Goal: Transaction & Acquisition: Purchase product/service

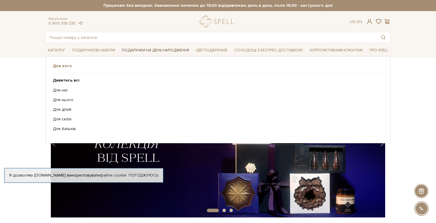
click at [178, 48] on link "Подарунки на День народження" at bounding box center [156, 50] width 72 height 9
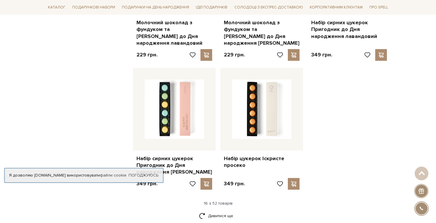
scroll to position [742, 0]
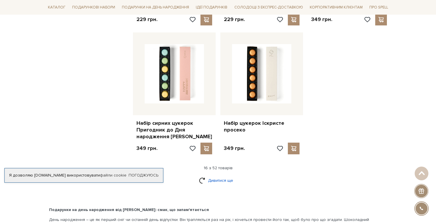
click at [214, 175] on link "Дивитися ще" at bounding box center [218, 180] width 38 height 10
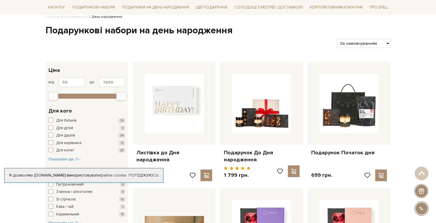
scroll to position [0, 0]
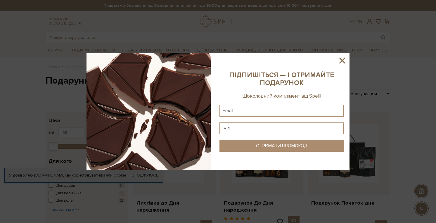
click at [346, 65] on sys-column-static at bounding box center [282, 111] width 136 height 117
click at [344, 63] on icon at bounding box center [342, 61] width 10 height 10
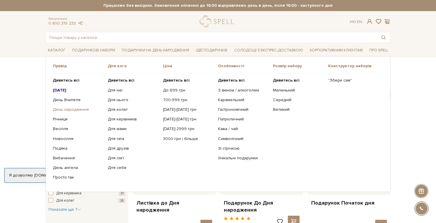
click at [71, 109] on link "День народження" at bounding box center [78, 109] width 51 height 5
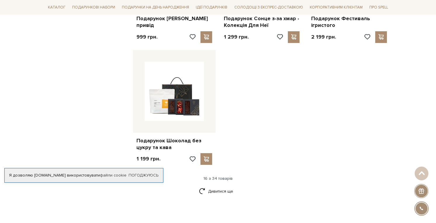
scroll to position [675, 0]
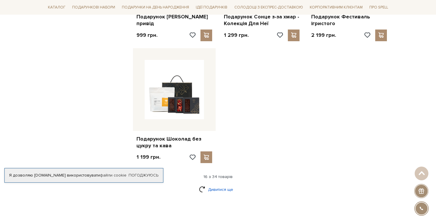
click at [219, 189] on link "Дивитися ще" at bounding box center [218, 189] width 38 height 10
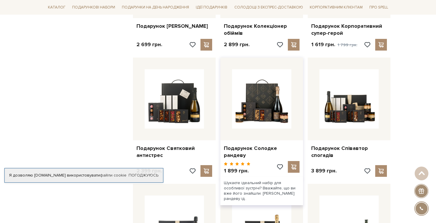
scroll to position [1037, 0]
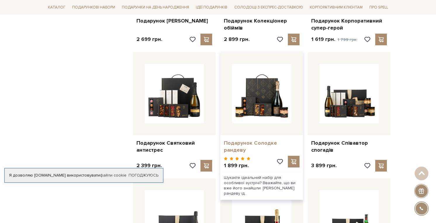
click at [267, 143] on link "Подарунок Солодке рандеву" at bounding box center [262, 147] width 76 height 14
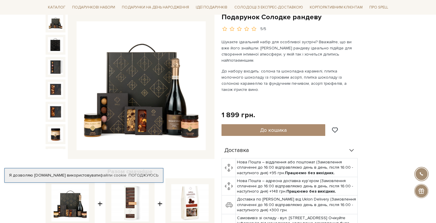
scroll to position [66, 0]
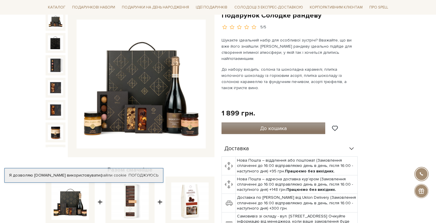
click at [278, 125] on span "До кошика" at bounding box center [273, 128] width 27 height 6
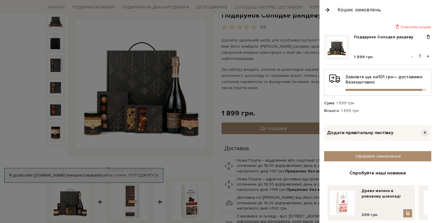
click at [426, 56] on button "+" at bounding box center [428, 56] width 7 height 9
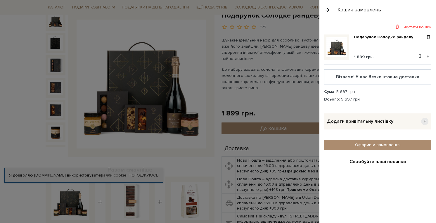
click at [426, 56] on button "+" at bounding box center [428, 56] width 7 height 9
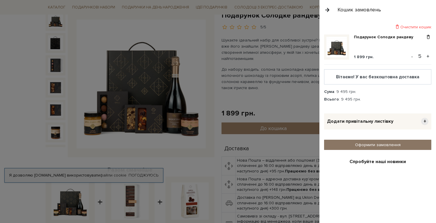
click at [393, 147] on link "Оформити замовлення" at bounding box center [377, 145] width 107 height 10
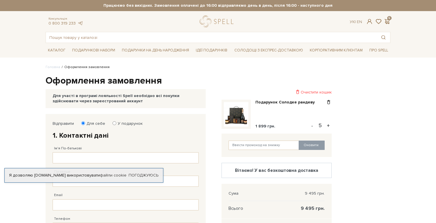
click at [87, 140] on h2 "1. Контактні дані" at bounding box center [126, 135] width 146 height 9
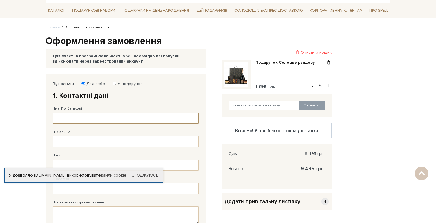
click at [84, 116] on input "Ім'я По-батькові" at bounding box center [126, 118] width 146 height 11
click at [139, 87] on fieldset "Відправити Для себе У подарунок 1. Контактні дані Ім'я По-батькові Заповніть по…" at bounding box center [126, 168] width 146 height 175
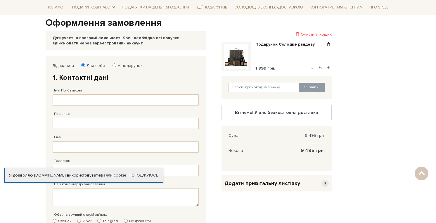
scroll to position [59, 0]
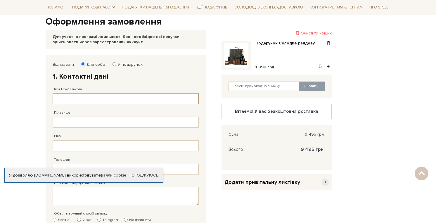
click at [97, 98] on input "Ім'я По-батькові" at bounding box center [126, 98] width 146 height 11
click at [74, 96] on input "Ім'я По-батькові" at bounding box center [126, 98] width 146 height 11
type input "Ірина"
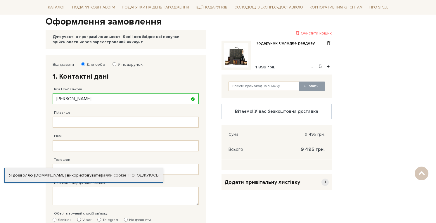
click at [68, 116] on div "Прізвище Заповніть поле від 1 до 128 символів!" at bounding box center [126, 115] width 146 height 23
click at [69, 120] on input "Прізвище" at bounding box center [126, 122] width 146 height 11
type input "Біленька"
click at [64, 144] on input "Email" at bounding box center [126, 145] width 146 height 11
type input "cfo.bilenka@gmail.com"
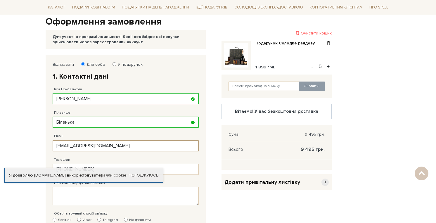
type input "38 (097) 319 16 81"
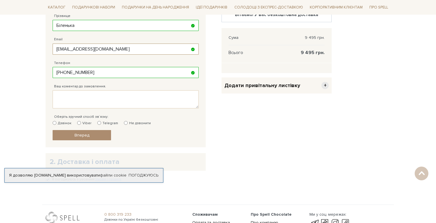
scroll to position [158, 0]
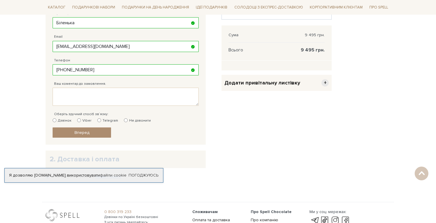
click at [91, 144] on div "Відправити Для себе У подарунок 1. Контактні дані Ім'я По-батькові Ірина Заповн…" at bounding box center [126, 50] width 160 height 189
click at [76, 120] on div "Дзвінок Viber Telegram Не дзвонити" at bounding box center [126, 120] width 146 height 5
click at [80, 121] on input "Viber" at bounding box center [79, 120] width 4 height 4
radio input "true"
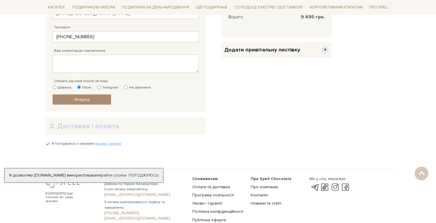
scroll to position [218, 0]
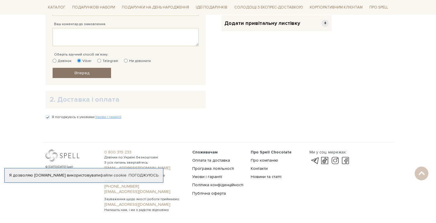
click at [86, 73] on span "Вперед" at bounding box center [82, 72] width 15 height 5
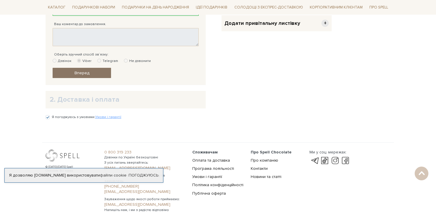
scroll to position [114, 0]
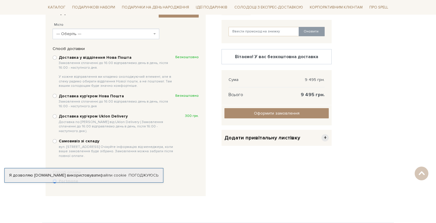
click at [87, 39] on div "2. Доставка і оплата Змінити контакти Місто --- Оберіть --- Київ Харків Дніпро …" at bounding box center [126, 23] width 152 height 38
click at [86, 37] on span "--- Оберіть ---" at bounding box center [106, 34] width 107 height 11
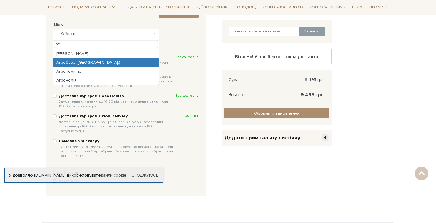
type input "аг"
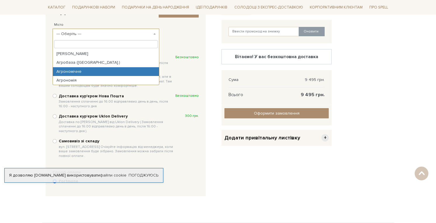
select select "Агрономічне"
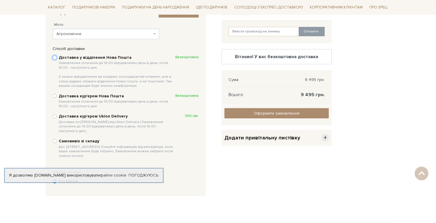
click at [55, 57] on input "Доставка у відділення Нова Пошта Замовлення сплаченні до 16:00 відправляємо ден…" at bounding box center [55, 58] width 4 height 4
radio input "true"
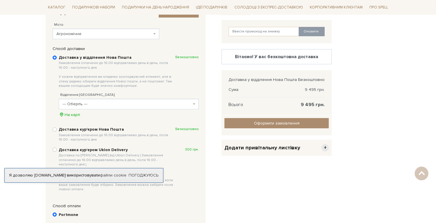
scroll to position [120, 0]
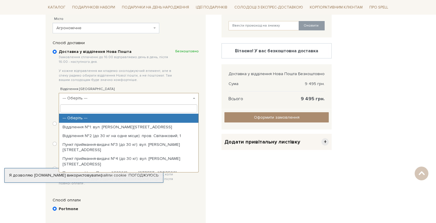
click at [96, 98] on span "--- Оберіть ---" at bounding box center [127, 98] width 129 height 6
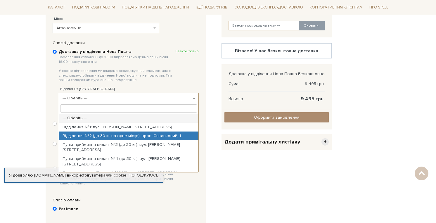
select select "Відділення №2 (до 30 кг на одне місце): пров. Світанковий, 1"
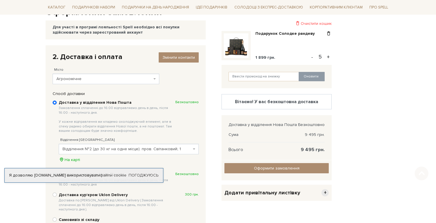
scroll to position [72, 0]
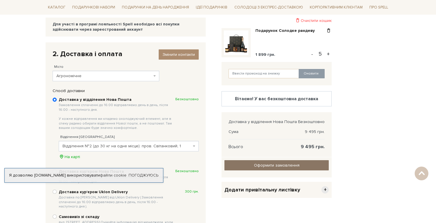
click at [272, 162] on input "Оформити замовлення" at bounding box center [276, 165] width 104 height 10
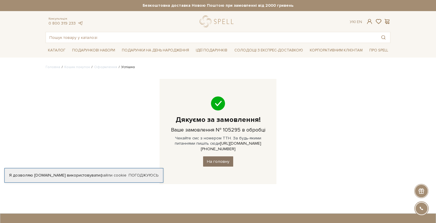
click at [206, 156] on link "На головну" at bounding box center [218, 161] width 30 height 10
